Goal: Find specific page/section: Find specific page/section

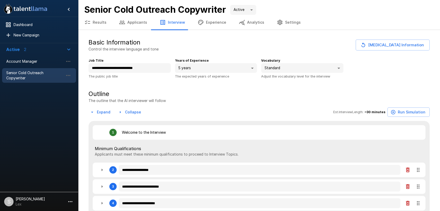
type textarea "*"
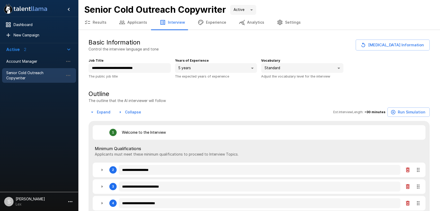
type textarea "*"
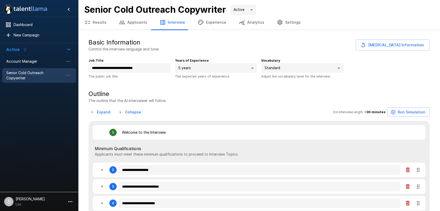
type textarea "*"
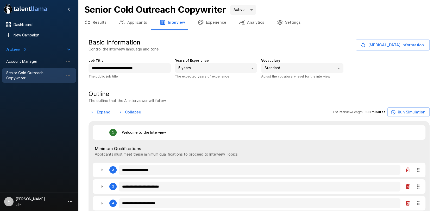
type textarea "*"
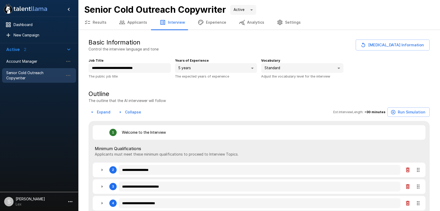
type textarea "*"
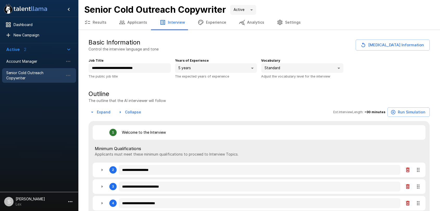
type textarea "*"
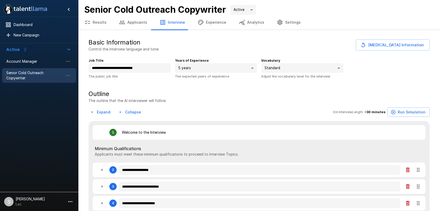
type textarea "*"
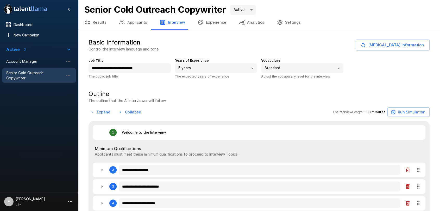
type textarea "*"
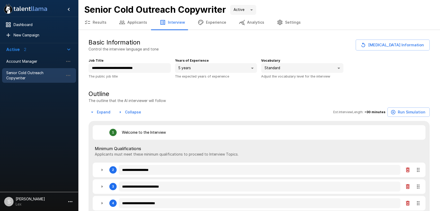
type textarea "*"
click at [33, 61] on span "Account Manager" at bounding box center [34, 61] width 57 height 5
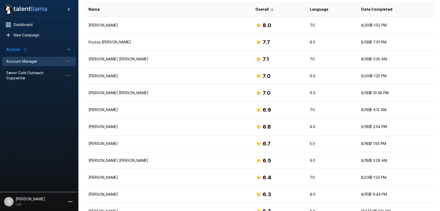
scroll to position [127, 0]
